Goal: Use online tool/utility: Utilize a website feature to perform a specific function

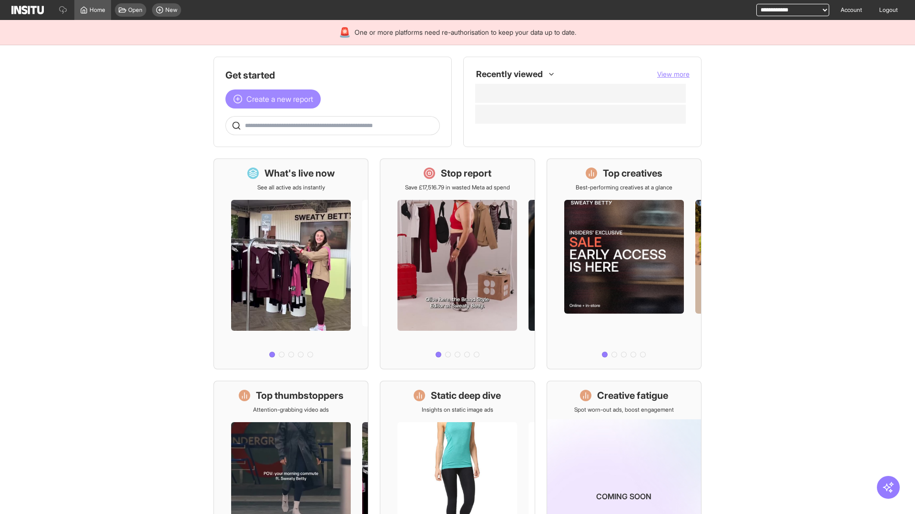
click at [275, 99] on span "Create a new report" at bounding box center [279, 98] width 67 height 11
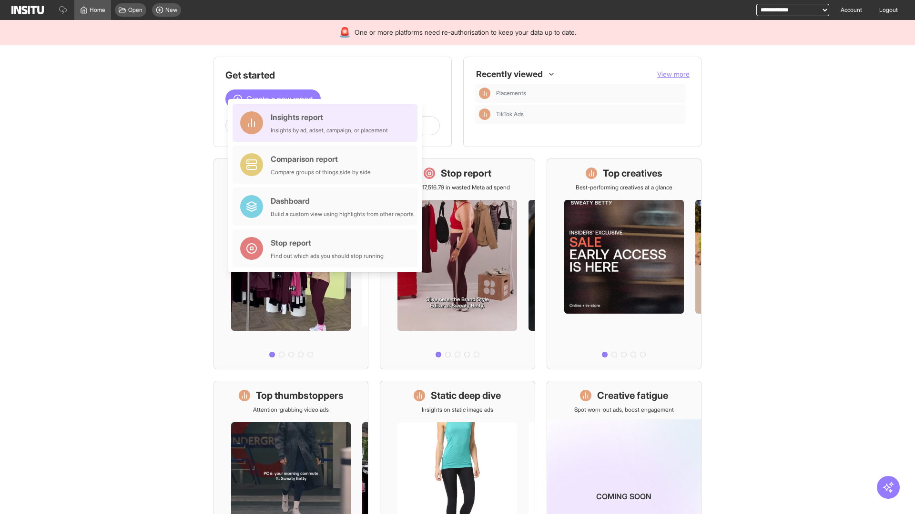
click at [327, 123] on div "Insights report Insights by ad, adset, campaign, or placement" at bounding box center [329, 122] width 117 height 23
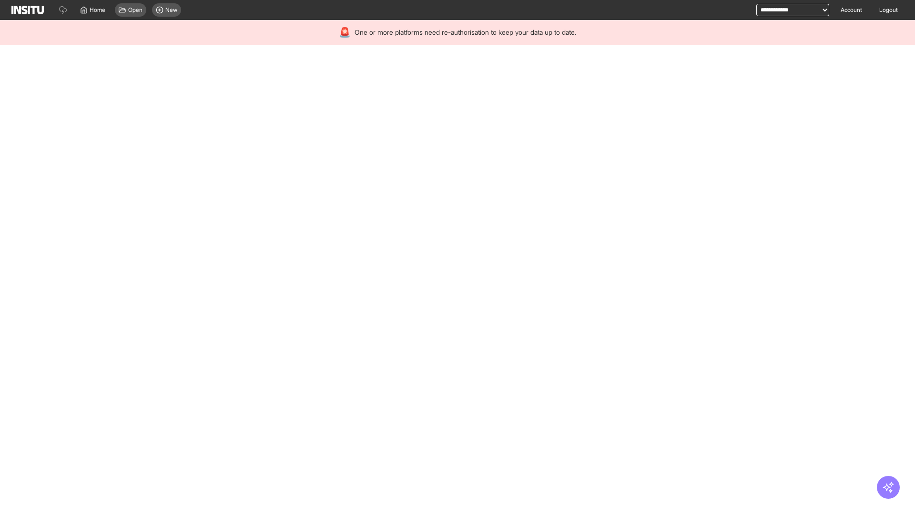
select select "**"
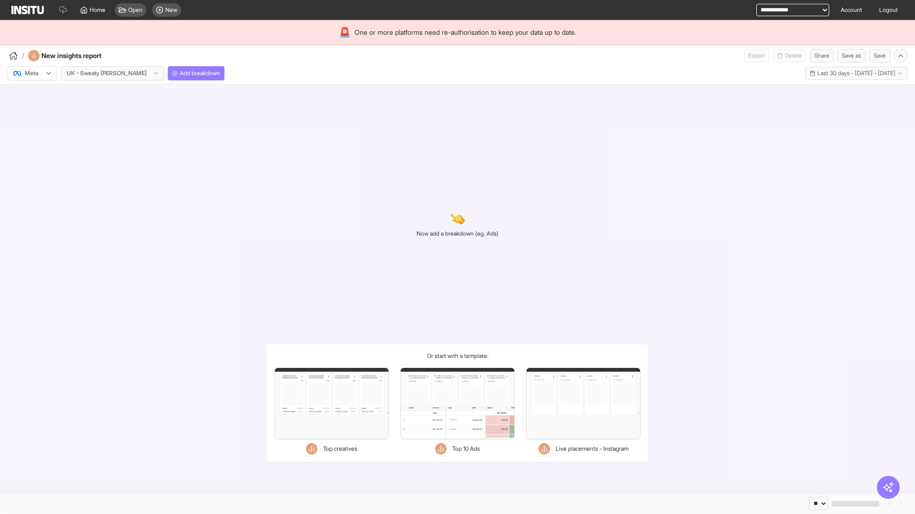
click at [32, 73] on div at bounding box center [25, 74] width 27 height 10
click at [32, 94] on span "Meta" at bounding box center [31, 94] width 13 height 9
click at [180, 73] on span "Add breakdown" at bounding box center [200, 74] width 40 height 8
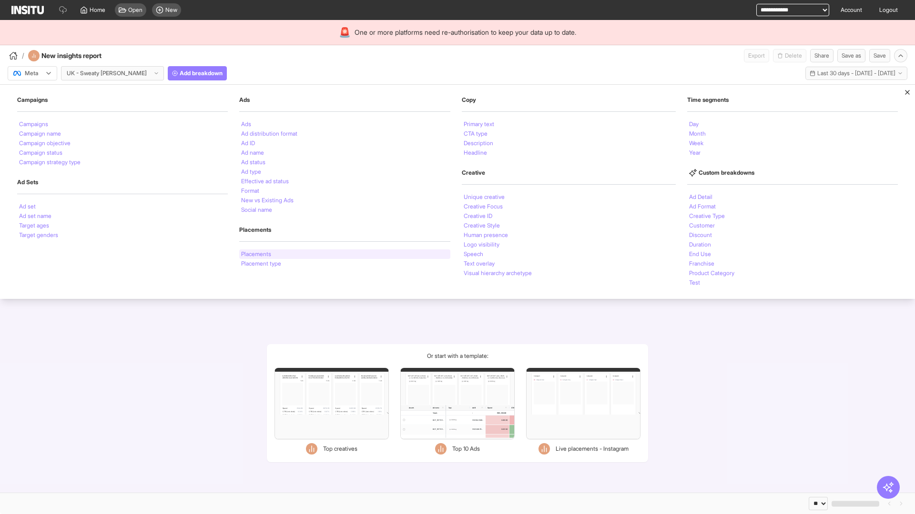
click at [256, 254] on li "Placements" at bounding box center [256, 255] width 30 height 6
